Goal: Transaction & Acquisition: Download file/media

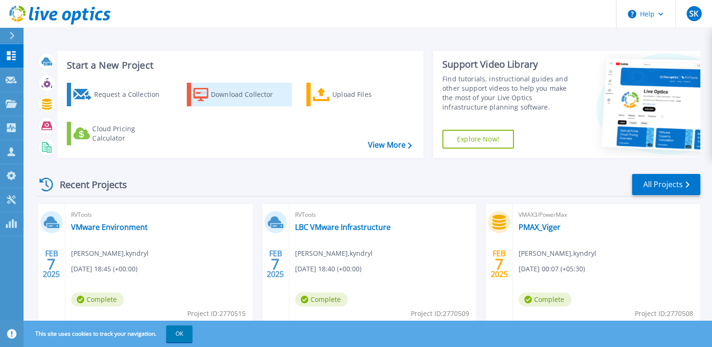
click at [213, 97] on div "Download Collector" at bounding box center [248, 94] width 75 height 19
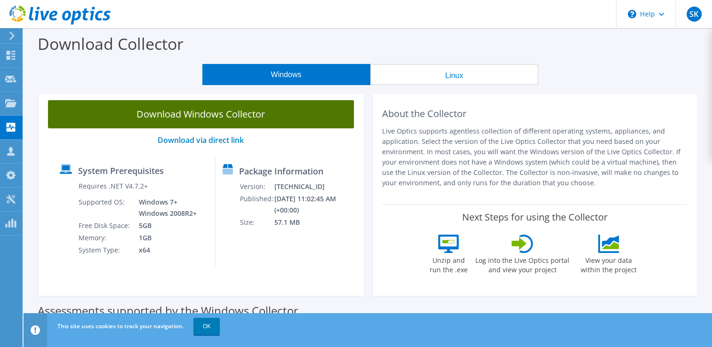
click at [224, 120] on link "Download Windows Collector" at bounding box center [201, 114] width 306 height 28
